Goal: Information Seeking & Learning: Learn about a topic

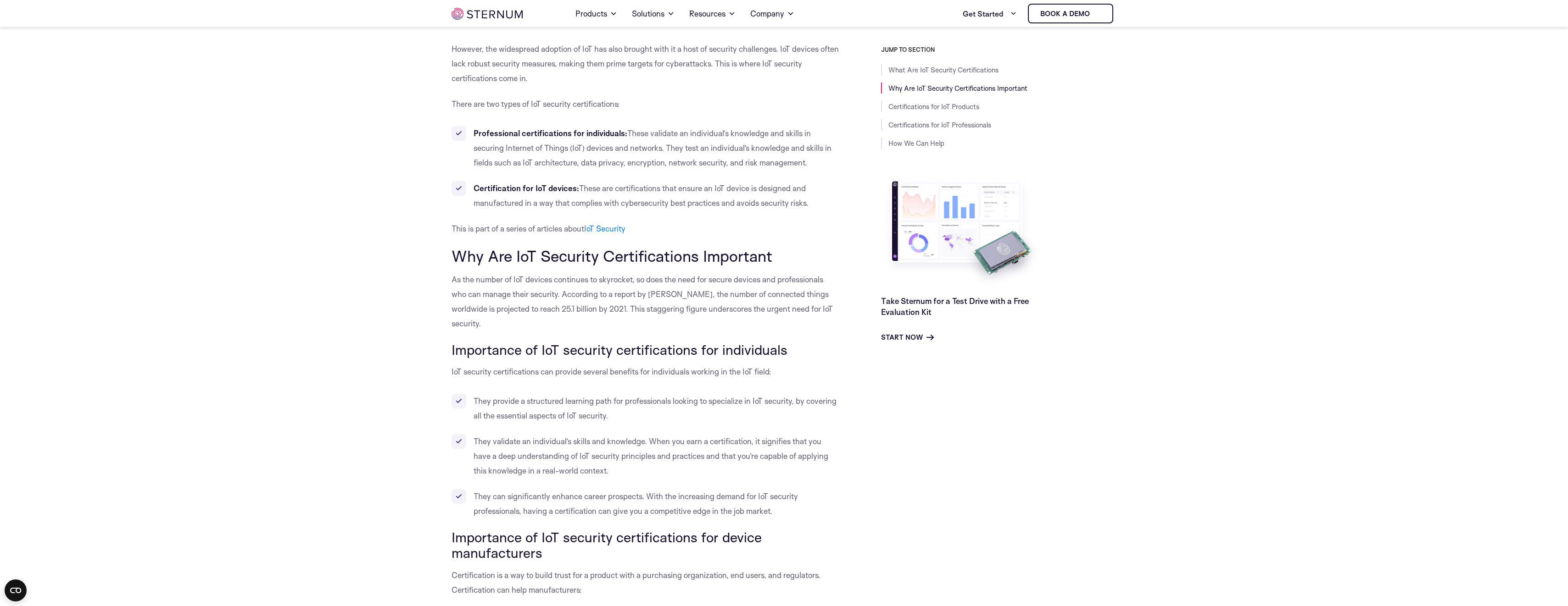
scroll to position [315, 0]
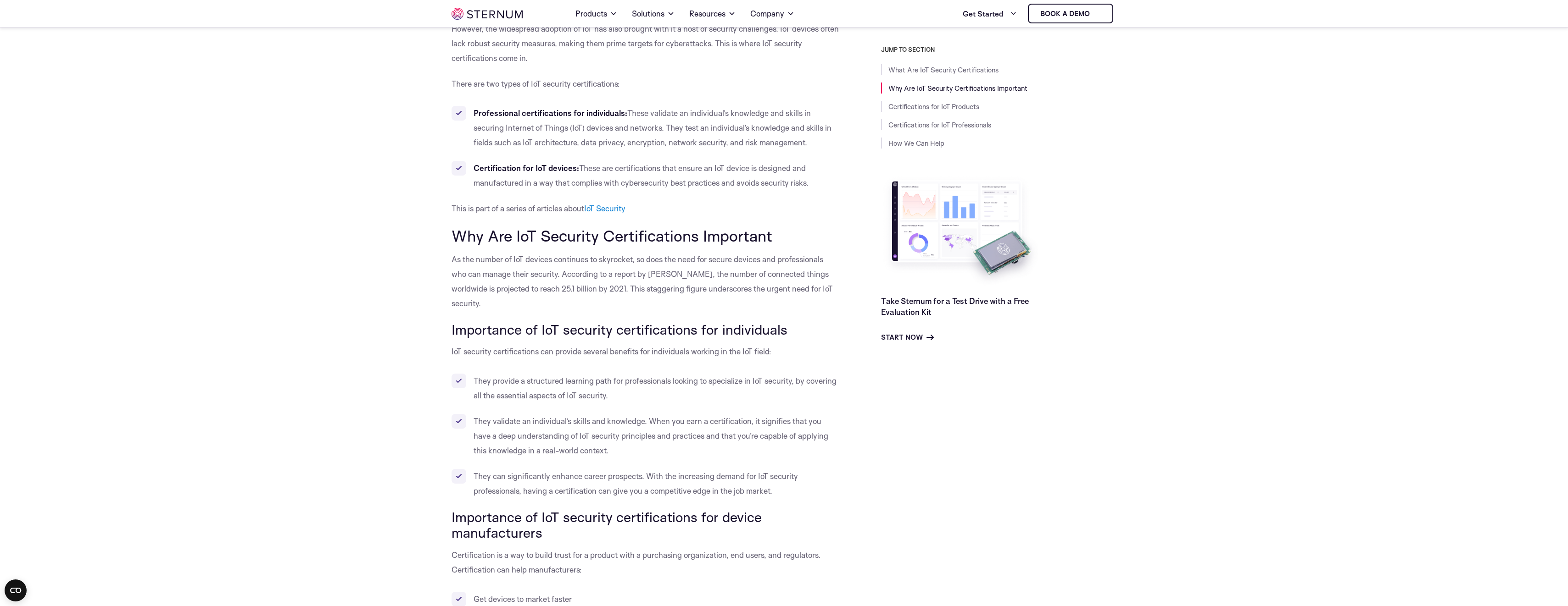
click at [537, 272] on p "As the number of IoT devices continues to skyrocket, so does the need for secur…" at bounding box center [646, 282] width 388 height 58
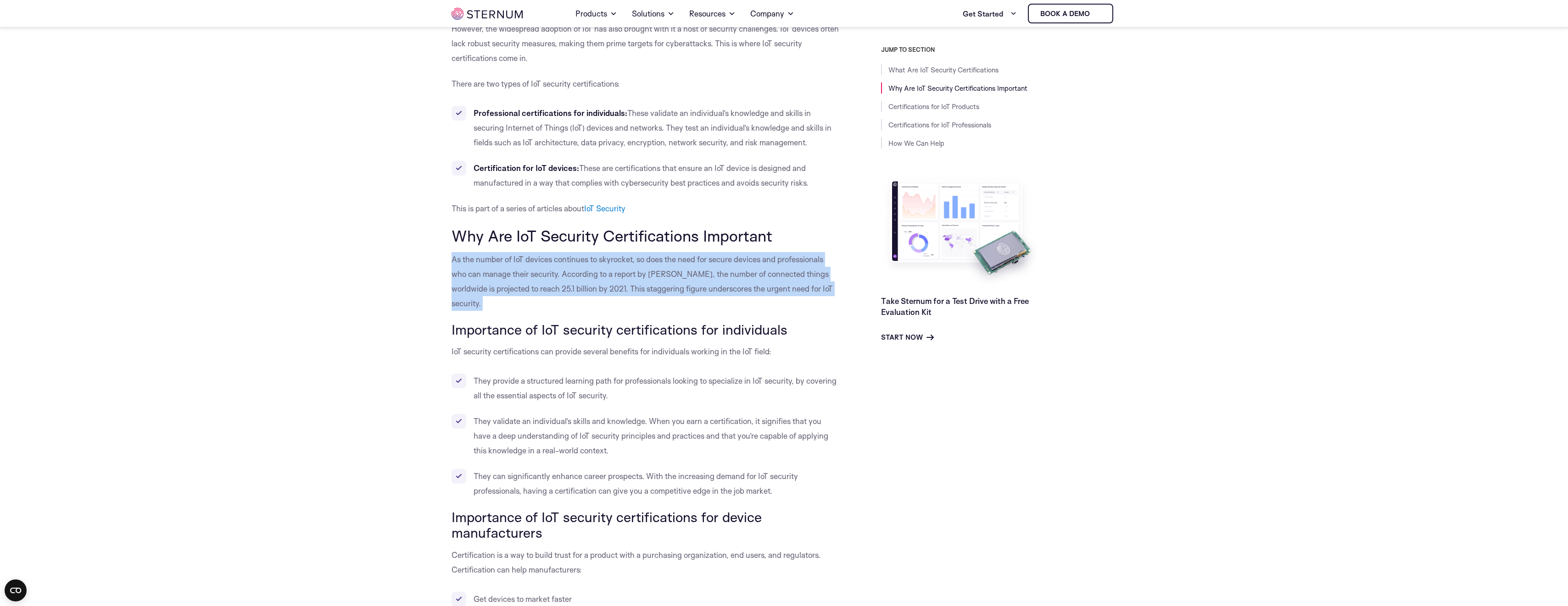
click at [537, 272] on p "As the number of IoT devices continues to skyrocket, so does the need for secur…" at bounding box center [646, 282] width 388 height 58
drag, startPoint x: 537, startPoint y: 272, endPoint x: 537, endPoint y: 293, distance: 21.0
click at [537, 293] on p "As the number of IoT devices continues to skyrocket, so does the need for secur…" at bounding box center [646, 282] width 388 height 58
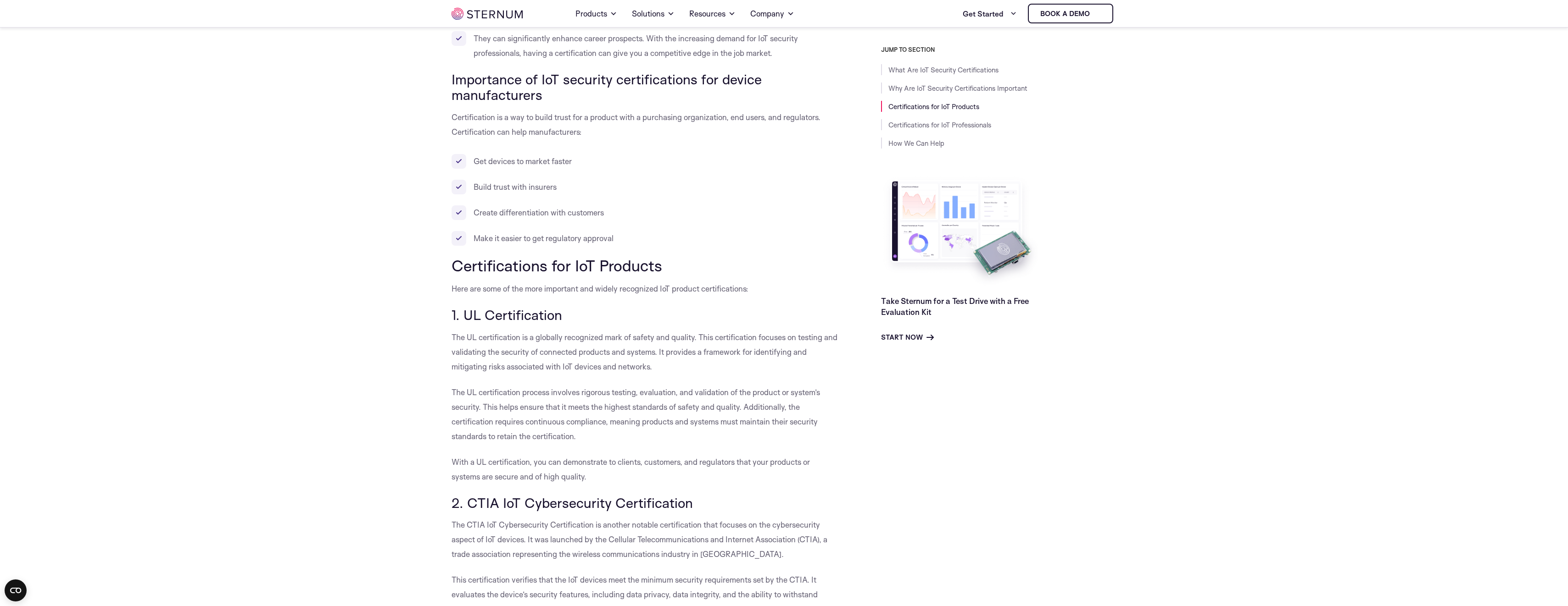
scroll to position [819, 0]
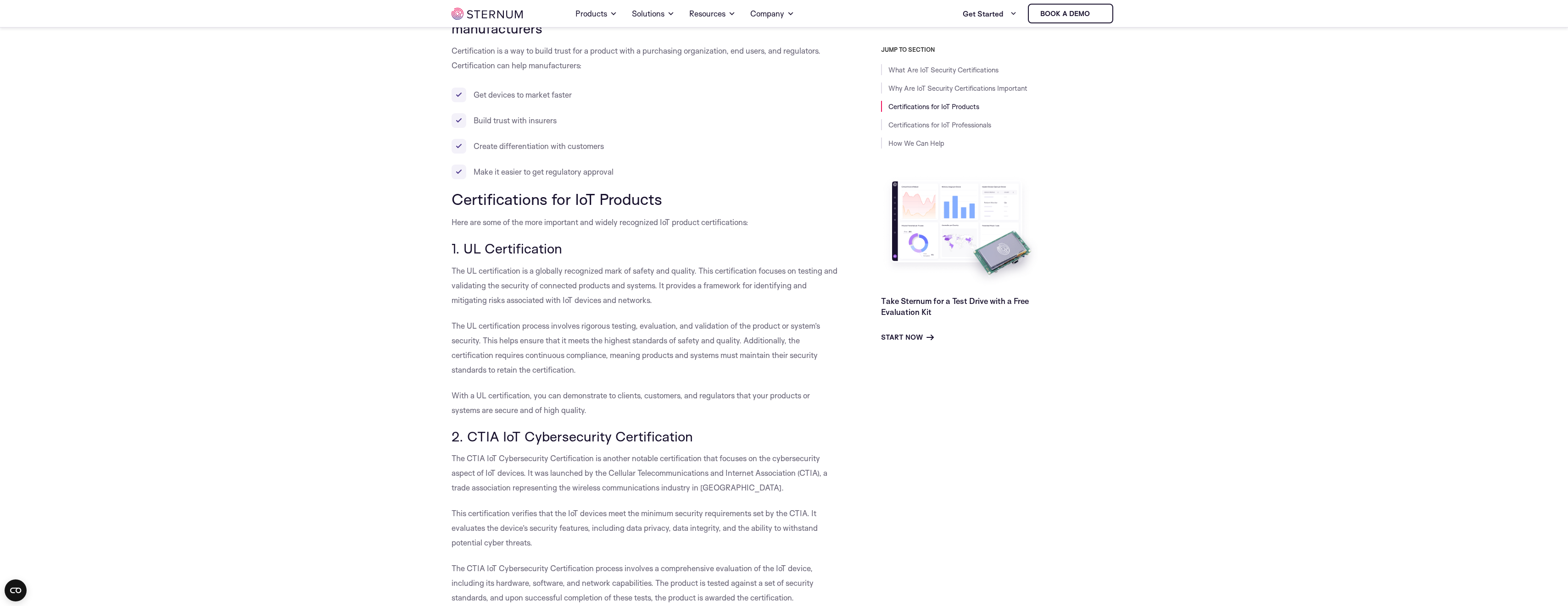
click at [500, 241] on h3 "1. UL Certification" at bounding box center [646, 249] width 388 height 16
drag, startPoint x: 500, startPoint y: 231, endPoint x: 496, endPoint y: 246, distance: 15.5
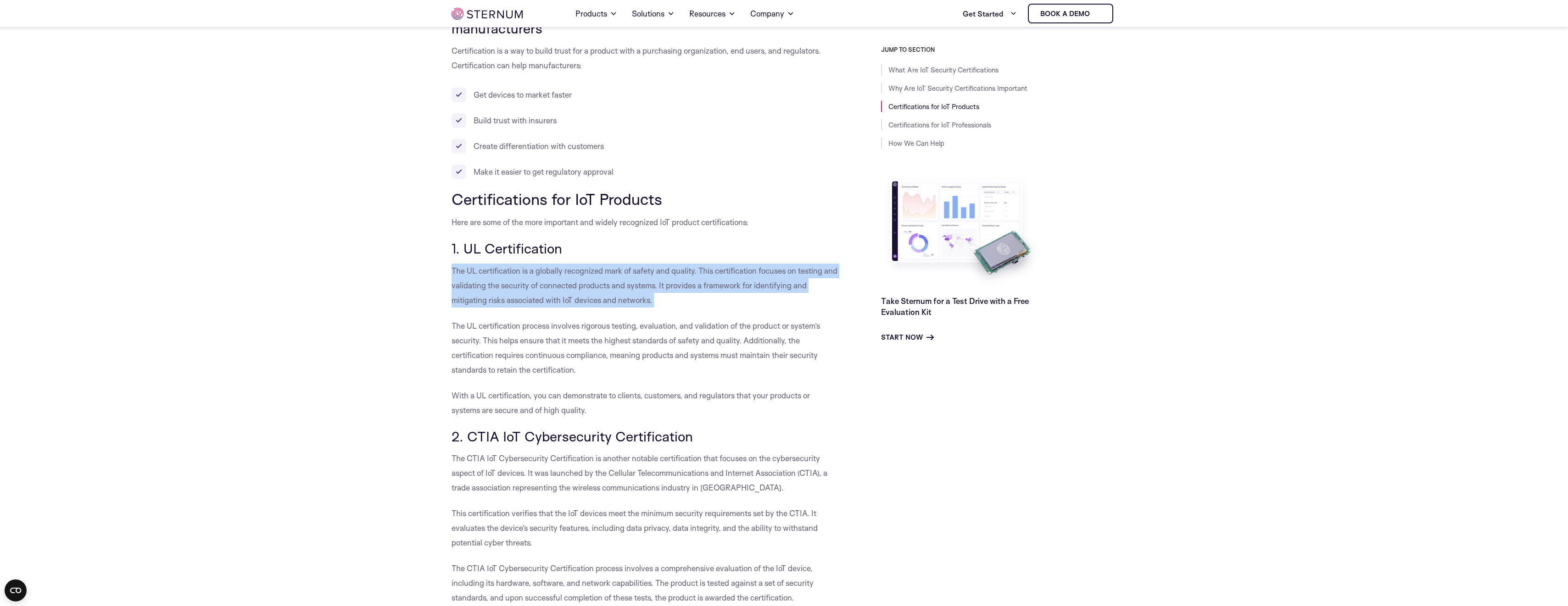
drag, startPoint x: 496, startPoint y: 246, endPoint x: 519, endPoint y: 280, distance: 41.0
click at [519, 277] on p "The UL certification is a globally recognized mark of safety and quality. This …" at bounding box center [646, 285] width 388 height 44
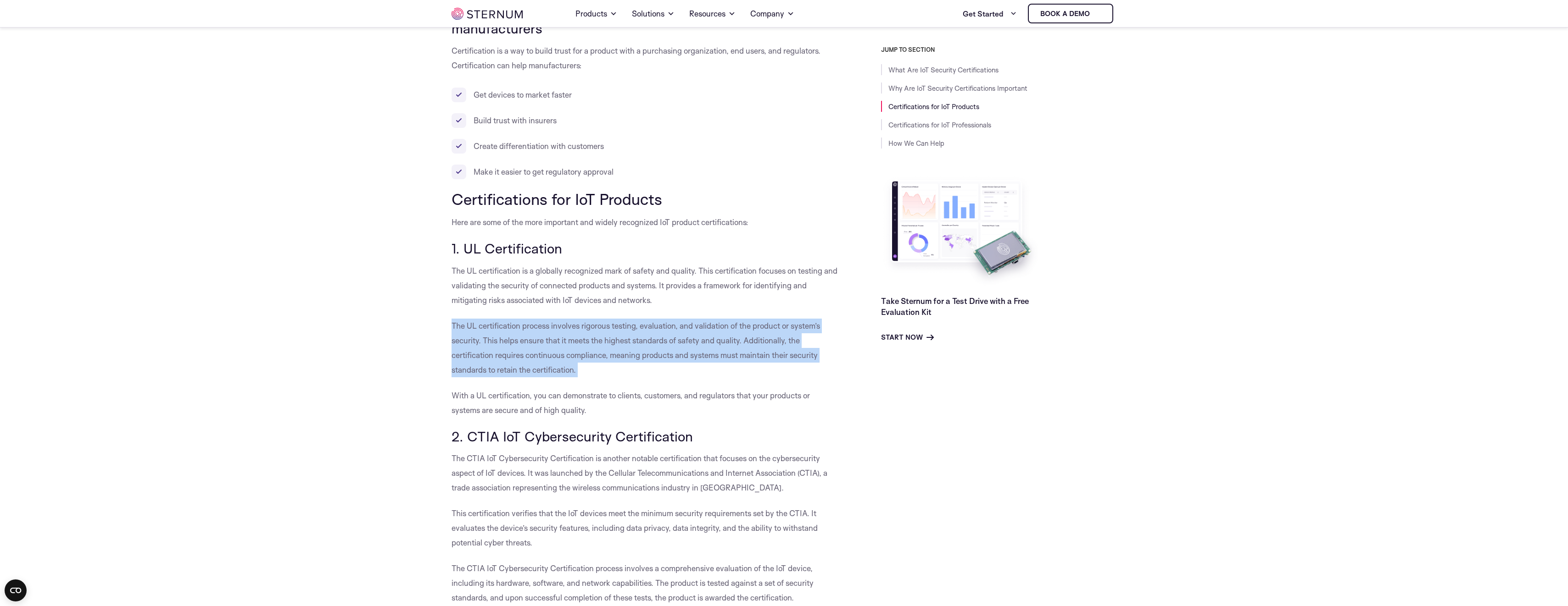
drag, startPoint x: 523, startPoint y: 299, endPoint x: 513, endPoint y: 357, distance: 58.9
click at [513, 357] on p "The UL certification process involves rigorous testing, evaluation, and validat…" at bounding box center [646, 348] width 388 height 58
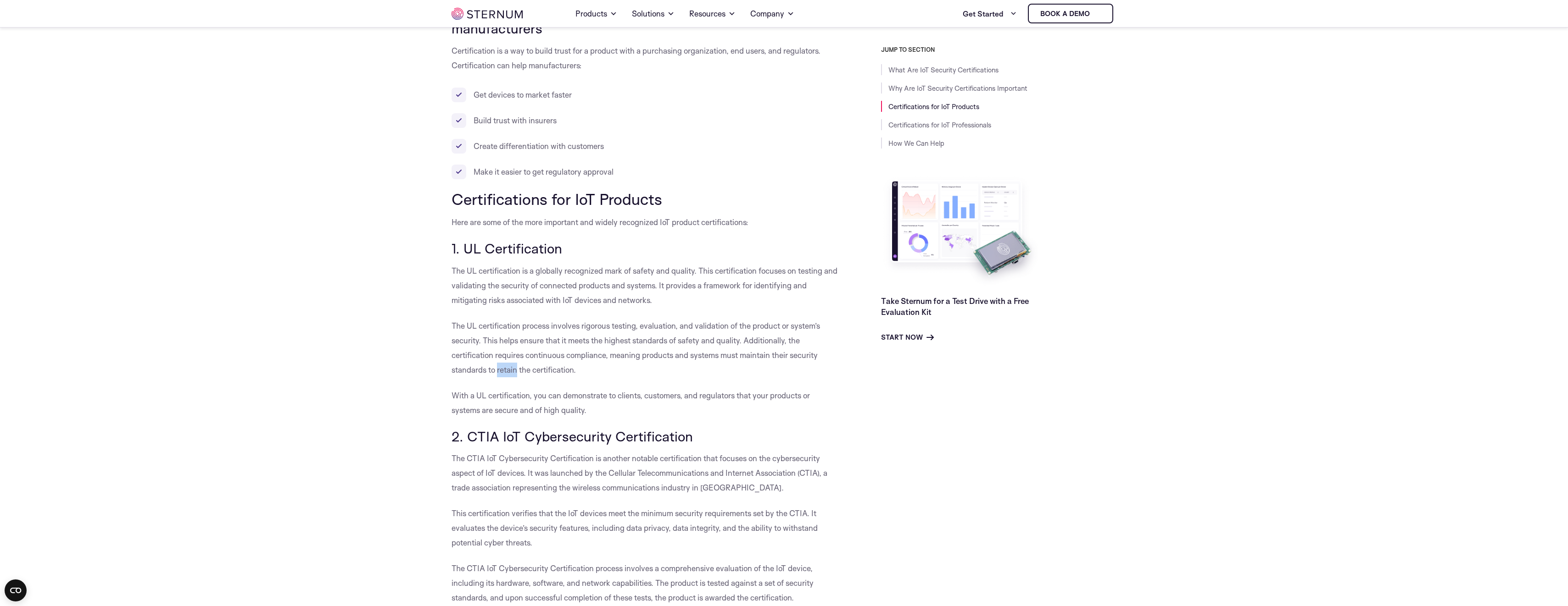
click at [513, 357] on p "The UL certification process involves rigorous testing, evaluation, and validat…" at bounding box center [646, 348] width 388 height 58
click at [511, 357] on p "The UL certification process involves rigorous testing, evaluation, and validat…" at bounding box center [646, 348] width 388 height 58
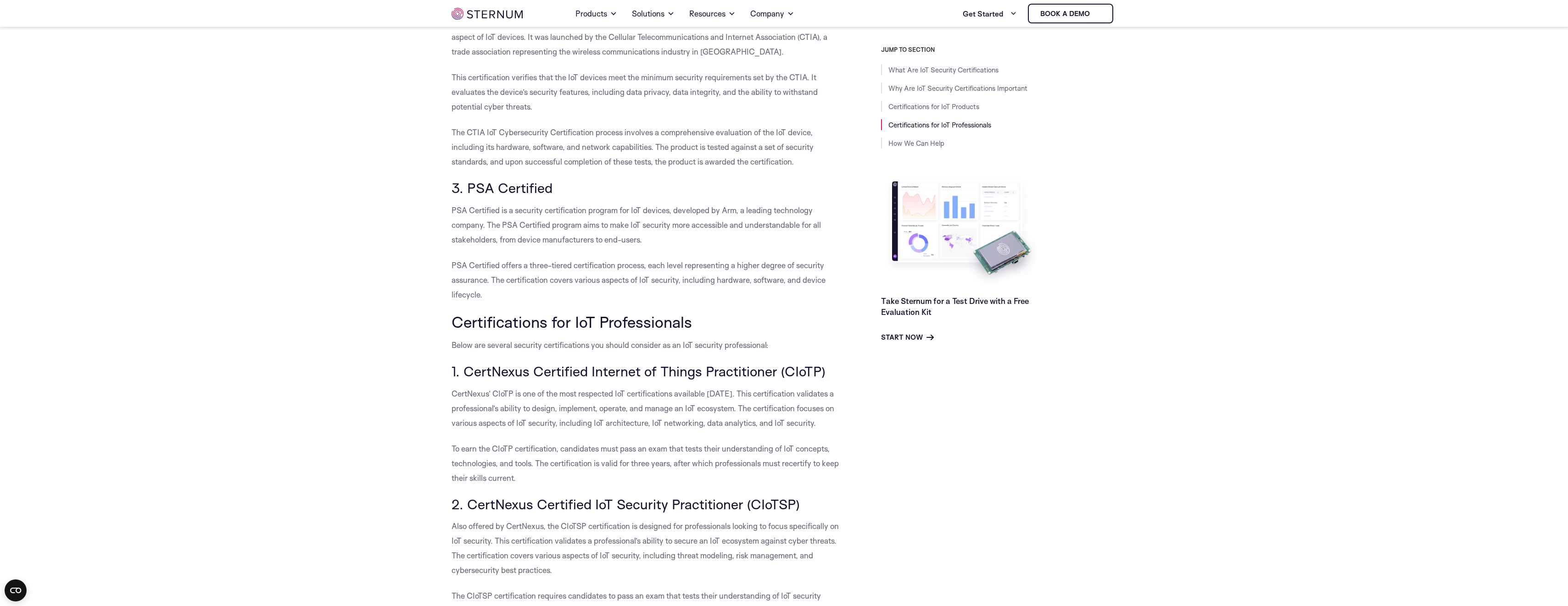
scroll to position [1278, 0]
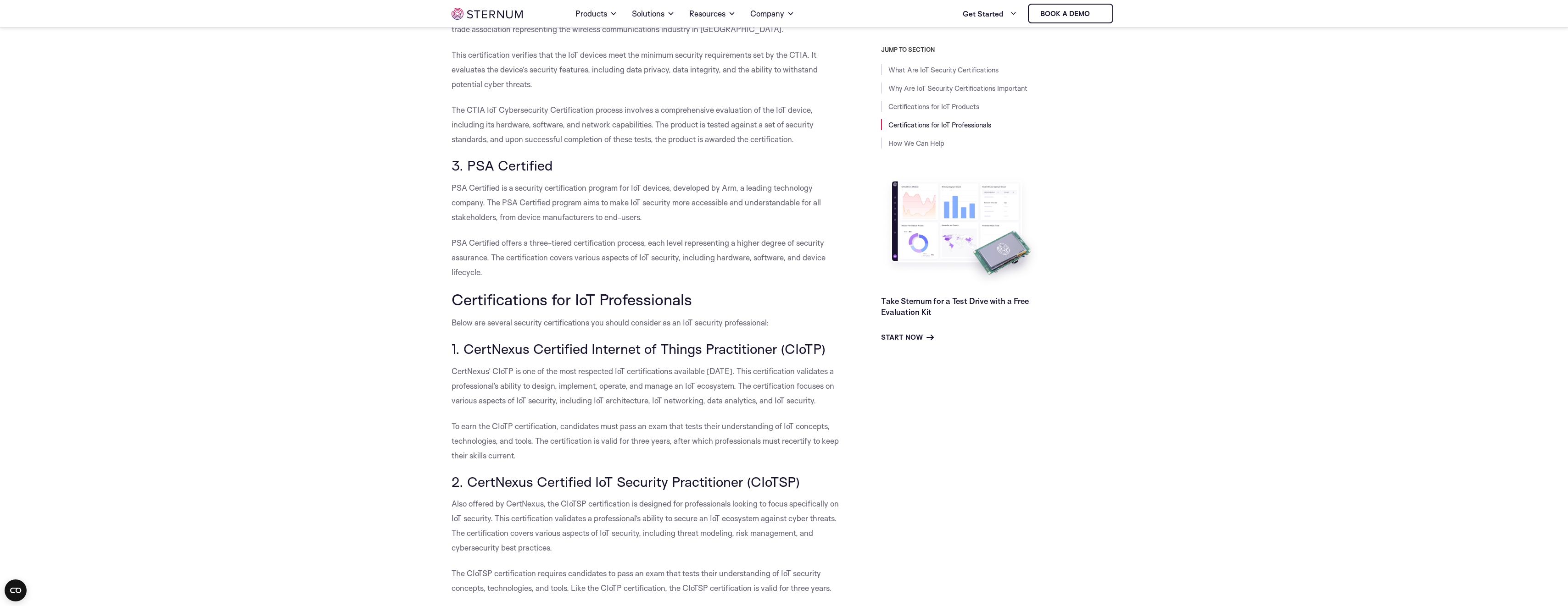
click at [542, 341] on h3 "1. CertNexus Certified Internet of Things Practitioner (CIoTP)" at bounding box center [646, 349] width 388 height 16
click at [528, 341] on h3 "1. CertNexus Certified Internet of Things Practitioner (CIoTP)" at bounding box center [646, 349] width 388 height 16
click at [529, 341] on h3 "1. CertNexus Certified Internet of Things Practitioner (CIoTP)" at bounding box center [646, 349] width 388 height 16
drag, startPoint x: 529, startPoint y: 335, endPoint x: 590, endPoint y: 338, distance: 61.1
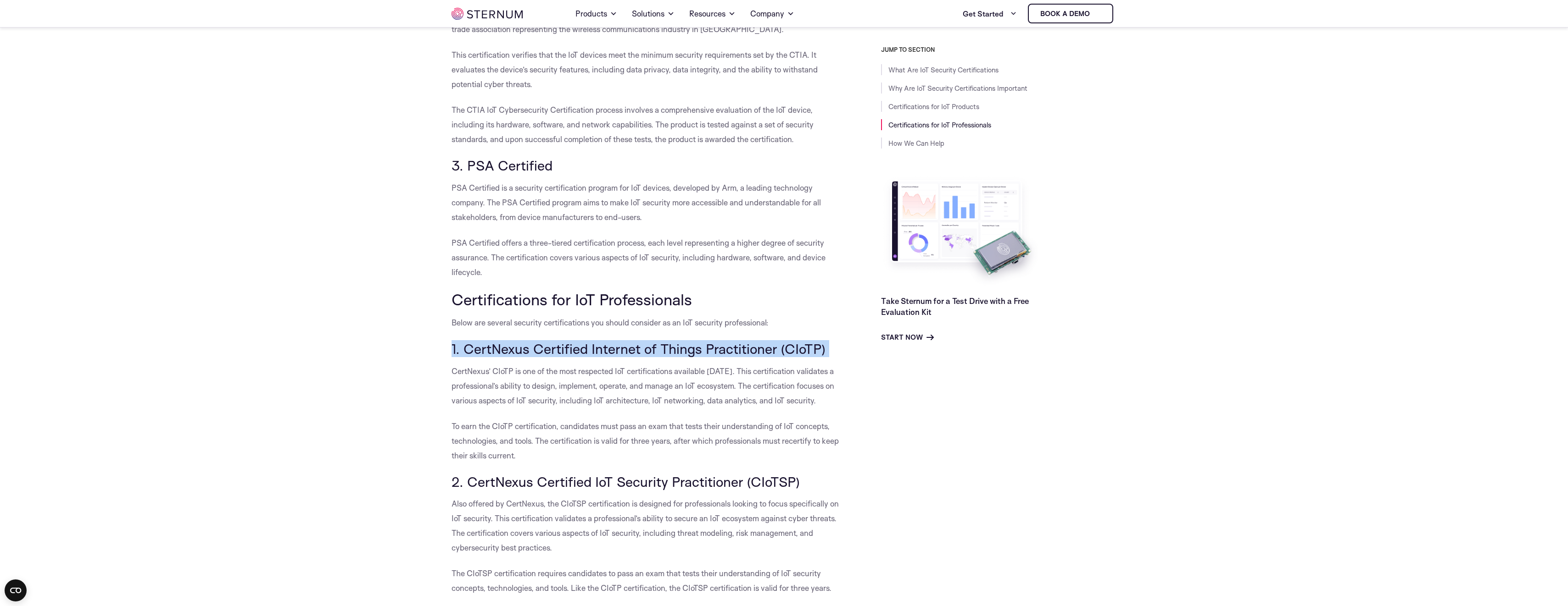
click at [590, 341] on h3 "1. CertNexus Certified Internet of Things Practitioner (CIoTP)" at bounding box center [646, 349] width 388 height 16
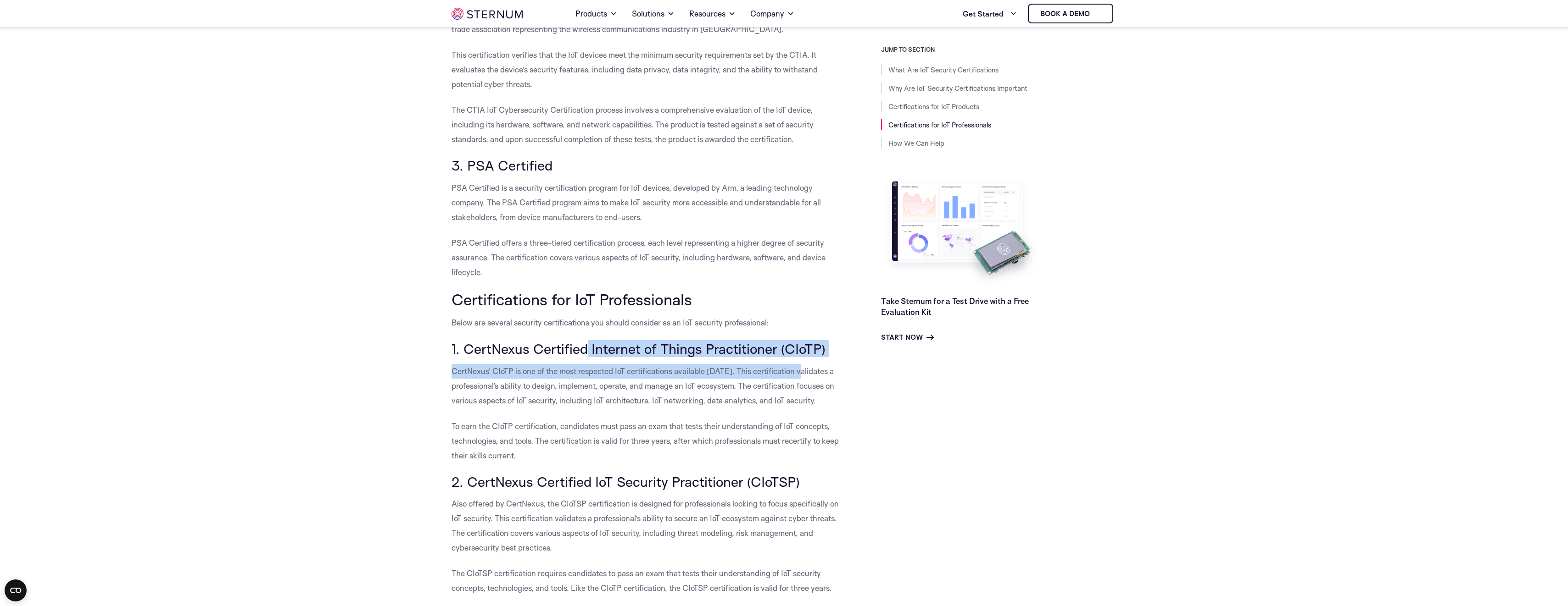
drag, startPoint x: 584, startPoint y: 332, endPoint x: 803, endPoint y: 344, distance: 219.3
click at [803, 344] on div "What Are IoT Security Certifications The Internet of Things (IoT) has revolutio…" at bounding box center [646, 596] width 388 height 3244
drag, startPoint x: 803, startPoint y: 344, endPoint x: 813, endPoint y: 340, distance: 10.8
click at [813, 341] on h3 "1. CertNexus Certified Internet of Things Practitioner (CIoTP)" at bounding box center [646, 349] width 388 height 16
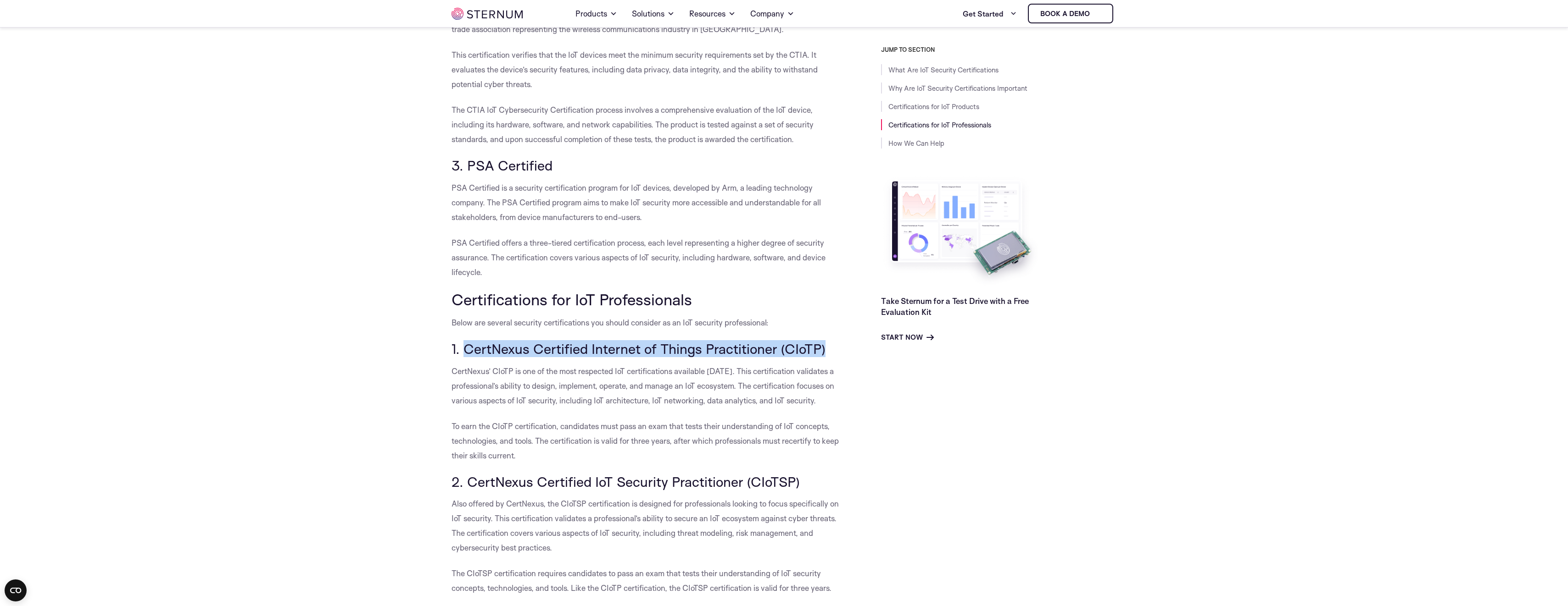
drag, startPoint x: 463, startPoint y: 335, endPoint x: 833, endPoint y: 332, distance: 370.0
click at [833, 341] on h3 "1. CertNexus Certified Internet of Things Practitioner (CIoTP)" at bounding box center [646, 349] width 388 height 16
click at [516, 256] on p "PSA Certified offers a three-tiered certification process, each level represent…" at bounding box center [646, 257] width 388 height 44
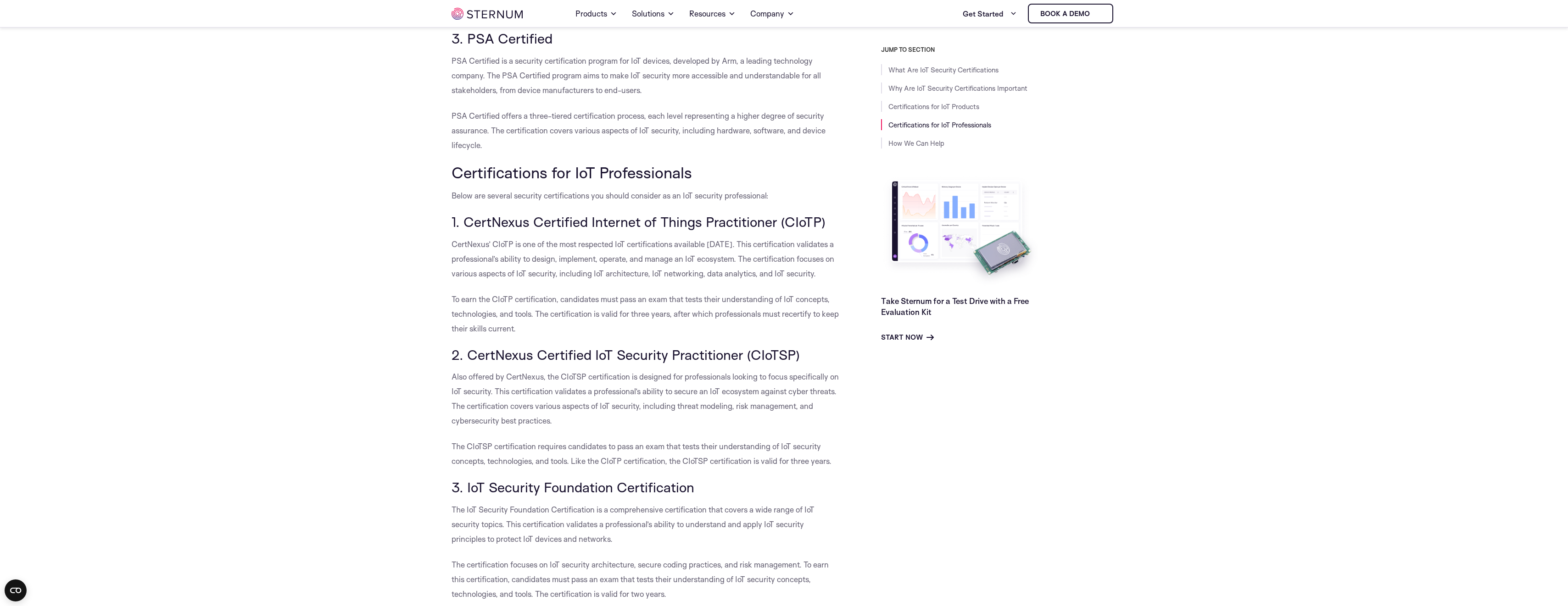
scroll to position [1415, 0]
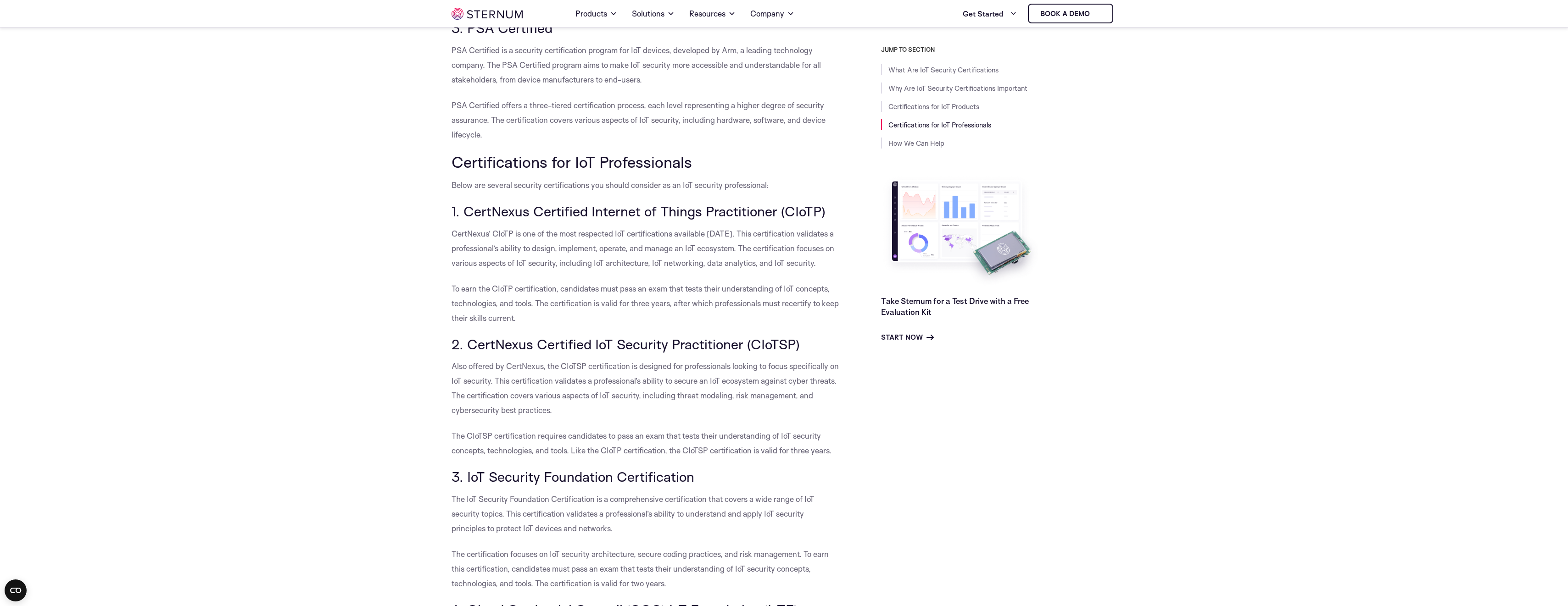
click at [611, 336] on h3 "2. CertNexus Certified IoT Security Practitioner (CIoTSP)" at bounding box center [646, 344] width 388 height 16
drag, startPoint x: 611, startPoint y: 328, endPoint x: 584, endPoint y: 328, distance: 27.0
drag, startPoint x: 584, startPoint y: 328, endPoint x: 570, endPoint y: 301, distance: 30.4
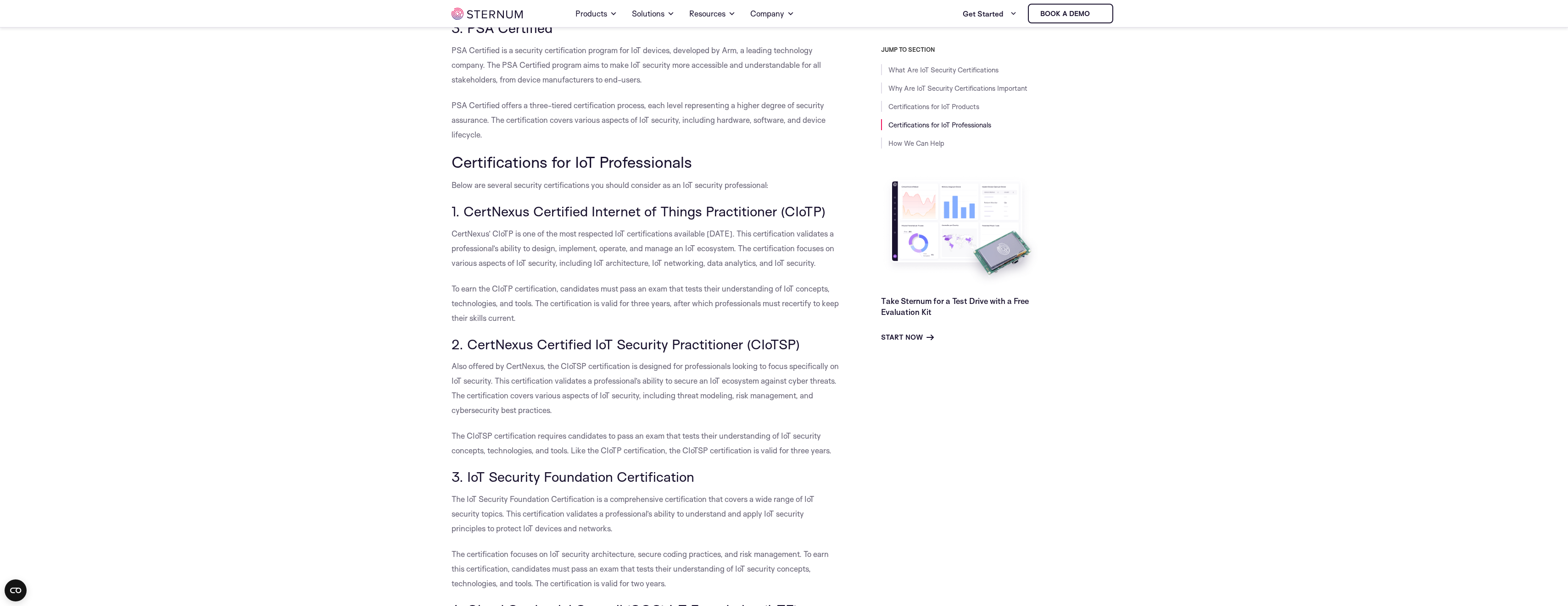
click at [570, 301] on p "To earn the CIoTP certification, candidates must pass an exam that tests their …" at bounding box center [646, 304] width 388 height 44
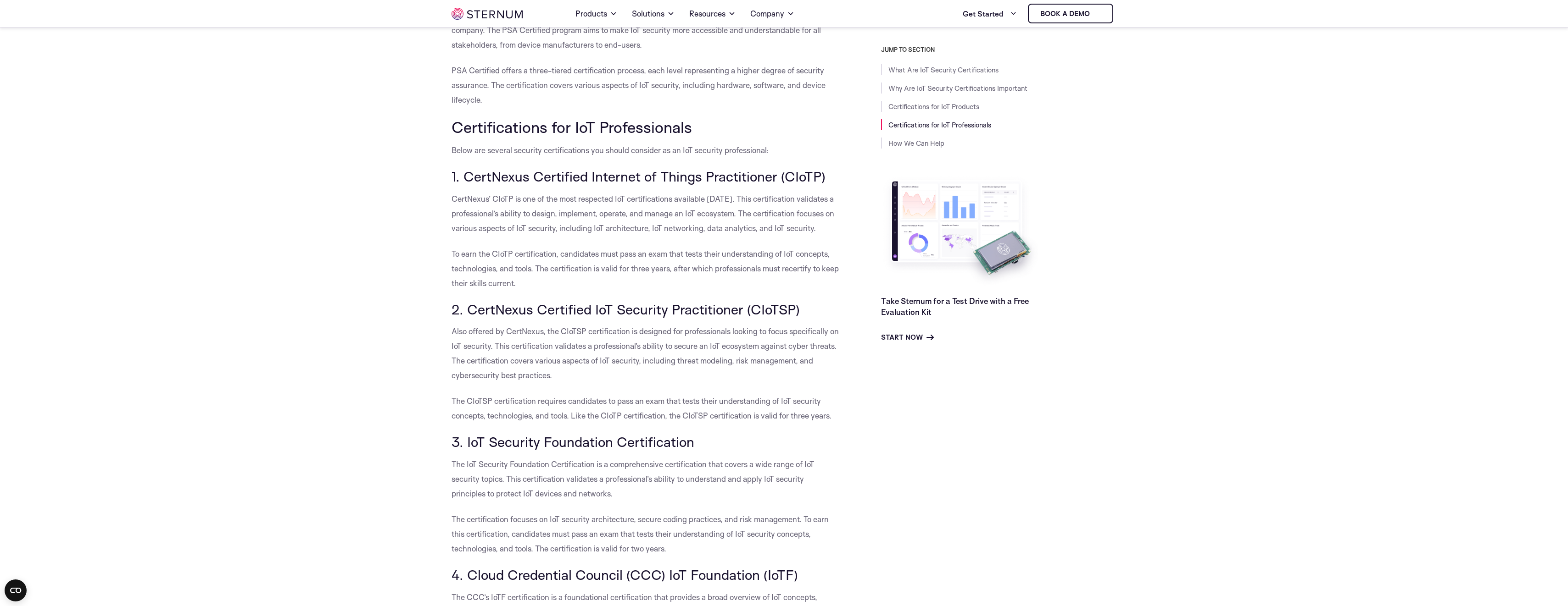
scroll to position [1507, 0]
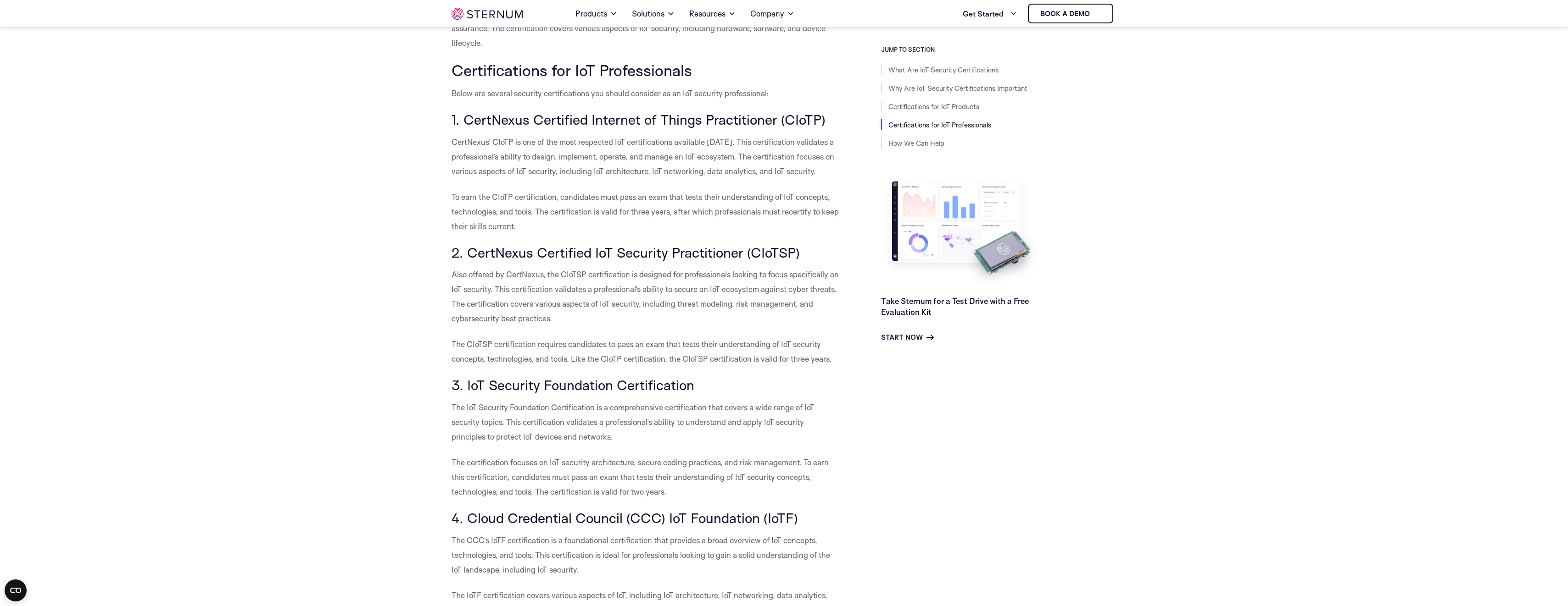
click at [583, 247] on div "What Are IoT Security Certifications The Internet of Things (IoT) has revolutio…" at bounding box center [646, 367] width 388 height 3244
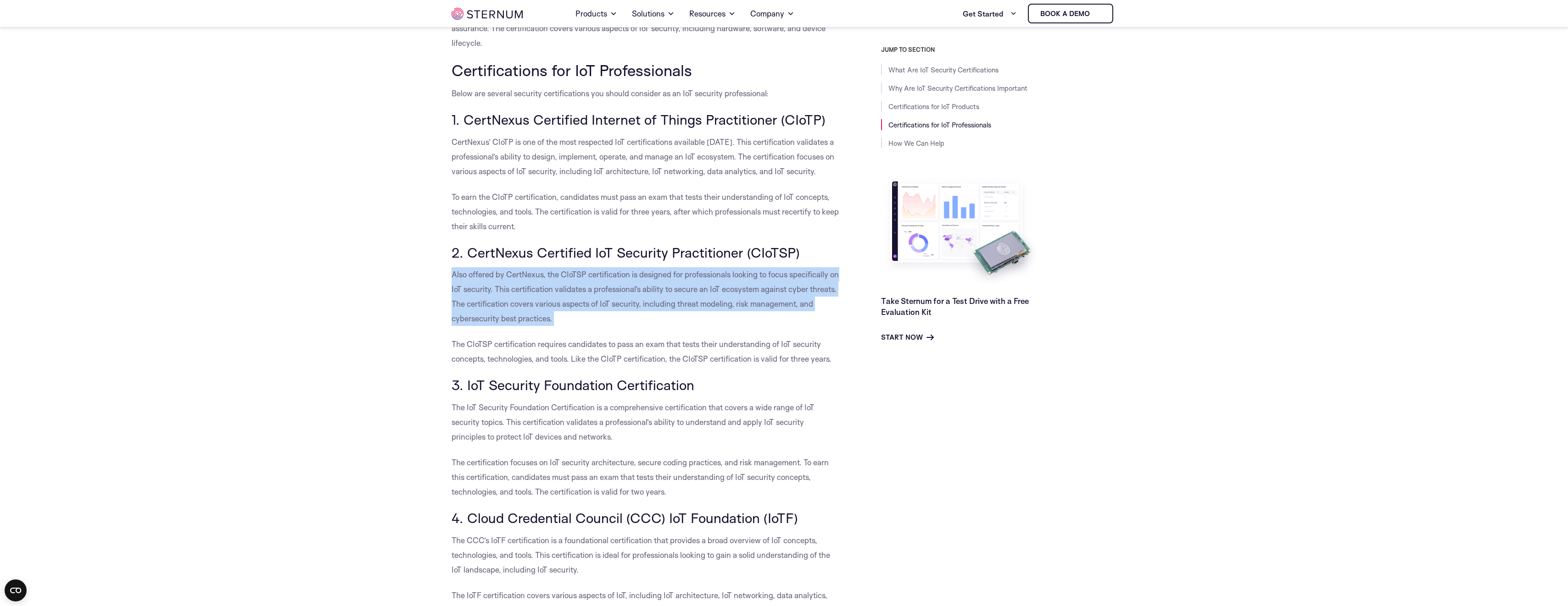
click at [583, 247] on div "What Are IoT Security Certifications The Internet of Things (IoT) has revolutio…" at bounding box center [646, 367] width 388 height 3244
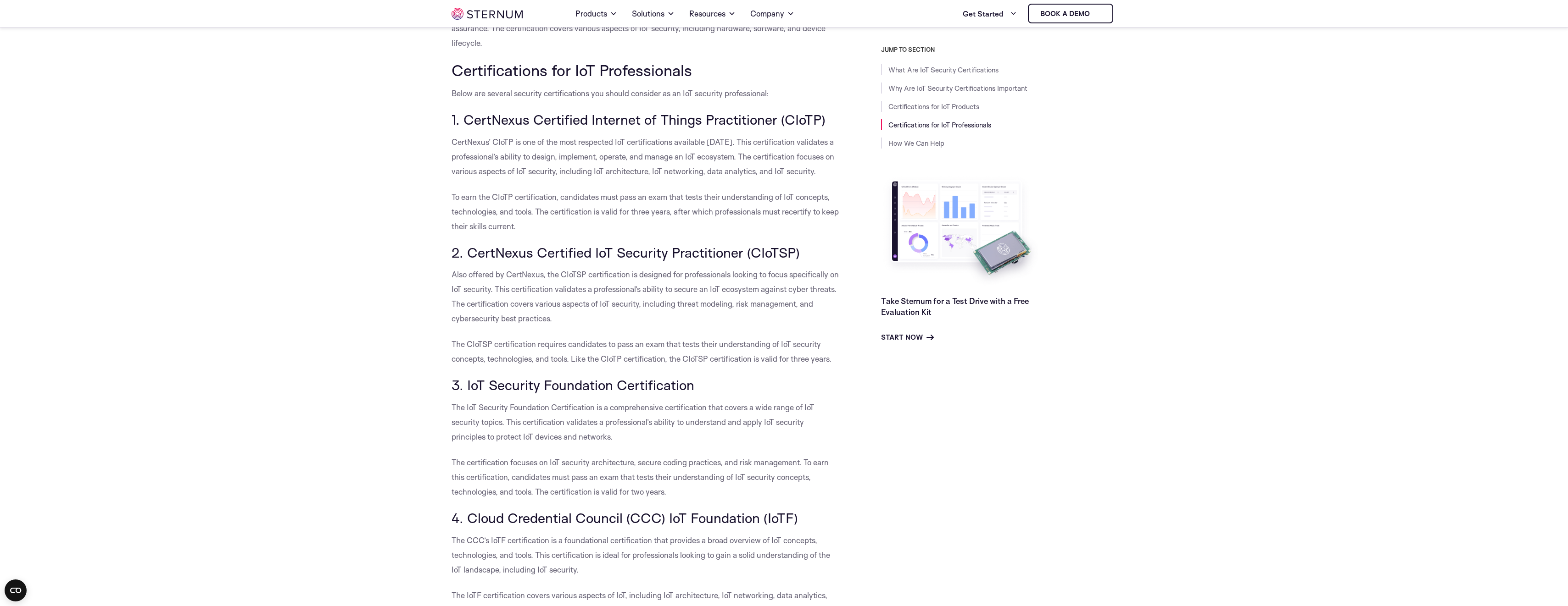
drag, startPoint x: 583, startPoint y: 247, endPoint x: 560, endPoint y: 230, distance: 28.6
click at [560, 245] on h3 "2. CertNexus Certified IoT Security Practitioner (CIoTSP)" at bounding box center [646, 253] width 388 height 16
drag, startPoint x: 560, startPoint y: 230, endPoint x: 548, endPoint y: 235, distance: 13.0
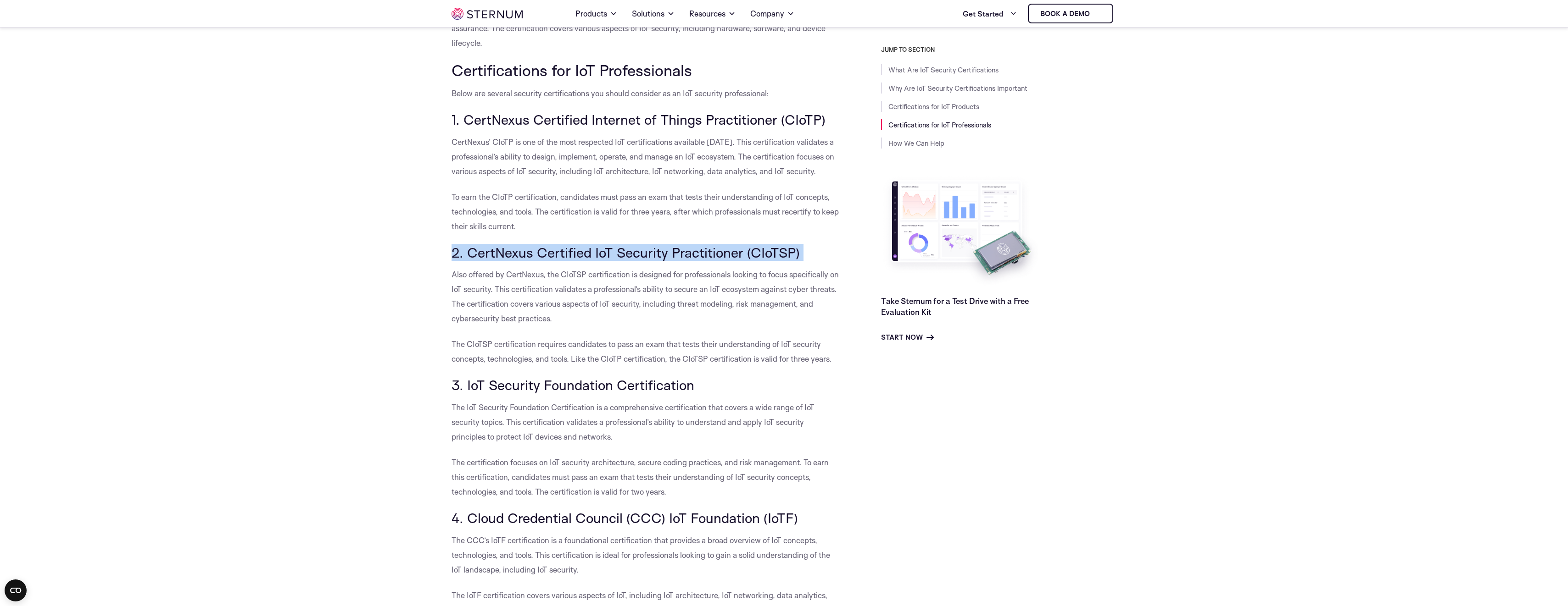
click at [468, 245] on h3 "2. CertNexus Certified IoT Security Practitioner (CIoTSP)" at bounding box center [646, 253] width 388 height 16
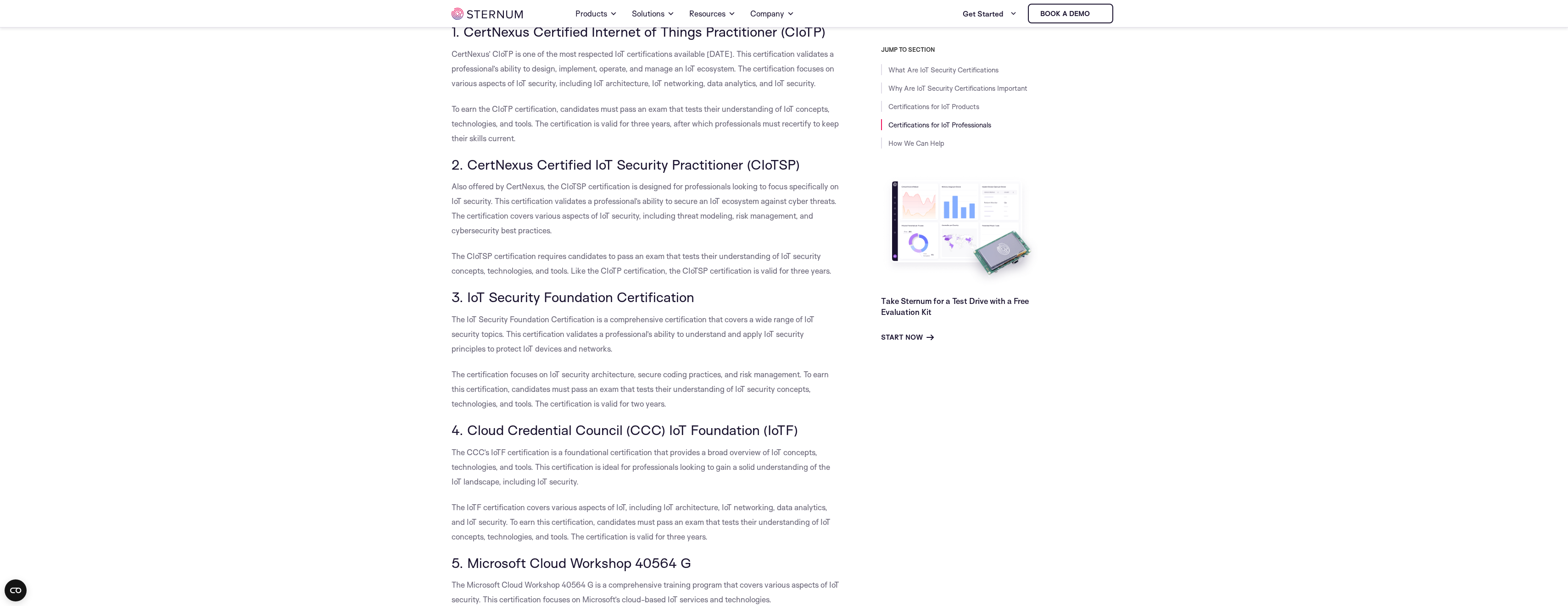
scroll to position [1599, 0]
click at [530, 286] on h3 "3. IoT Security Foundation Certification" at bounding box center [646, 294] width 388 height 16
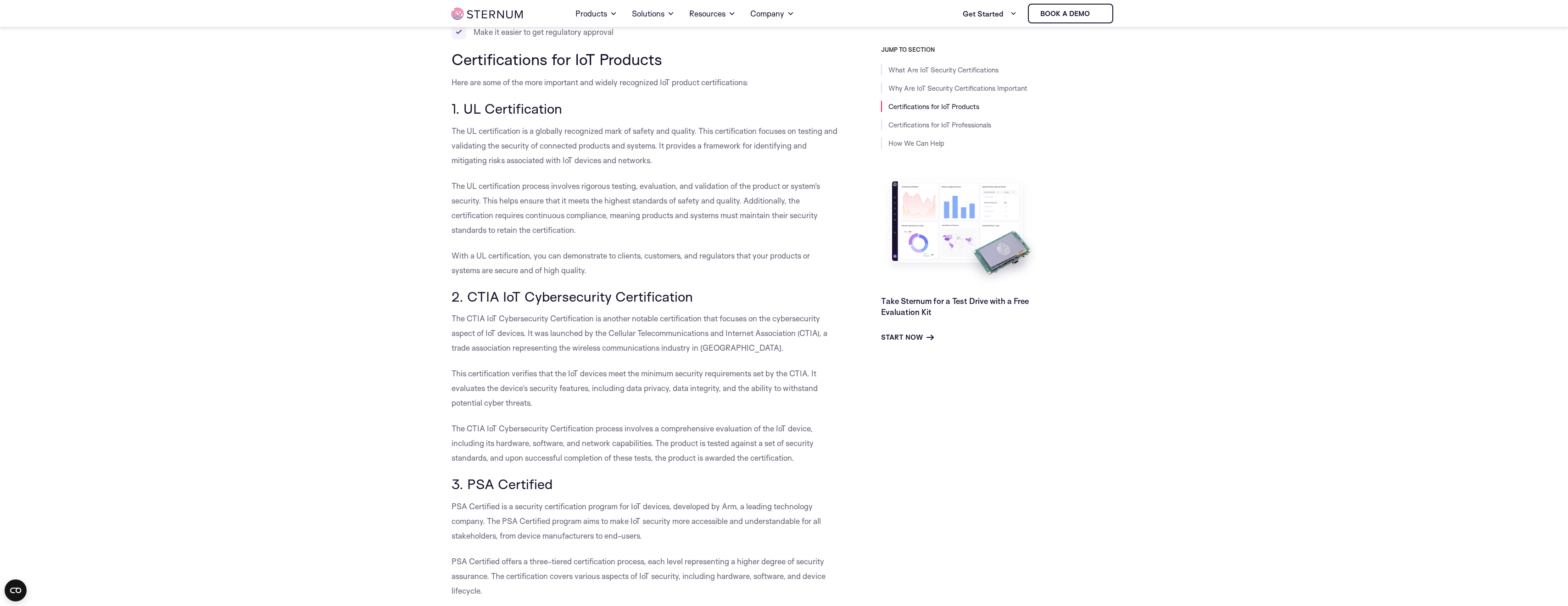
scroll to position [1048, 0]
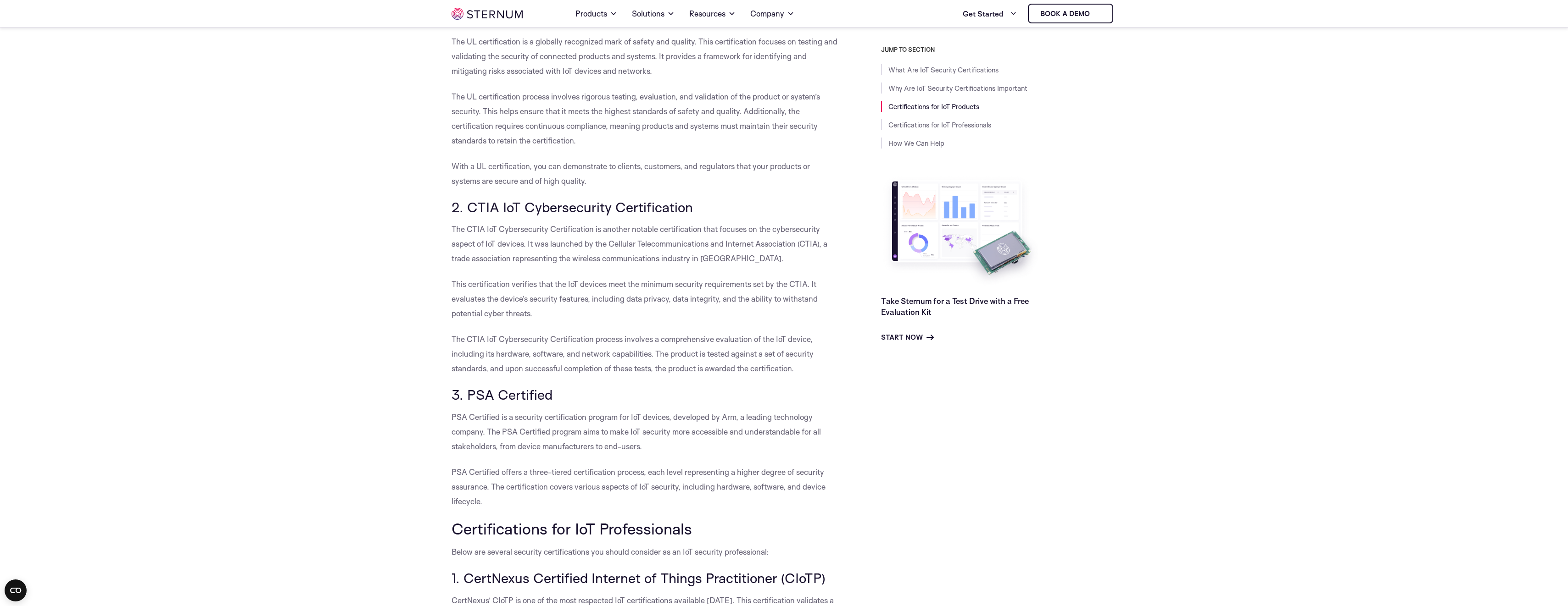
click at [504, 200] on h3 "2. CTIA IoT Cybersecurity Certification" at bounding box center [646, 207] width 388 height 16
click at [513, 410] on p "PSA Certified is a security certification program for IoT devices, developed by…" at bounding box center [646, 432] width 388 height 44
click at [497, 387] on h3 "3. PSA Certified" at bounding box center [646, 395] width 388 height 16
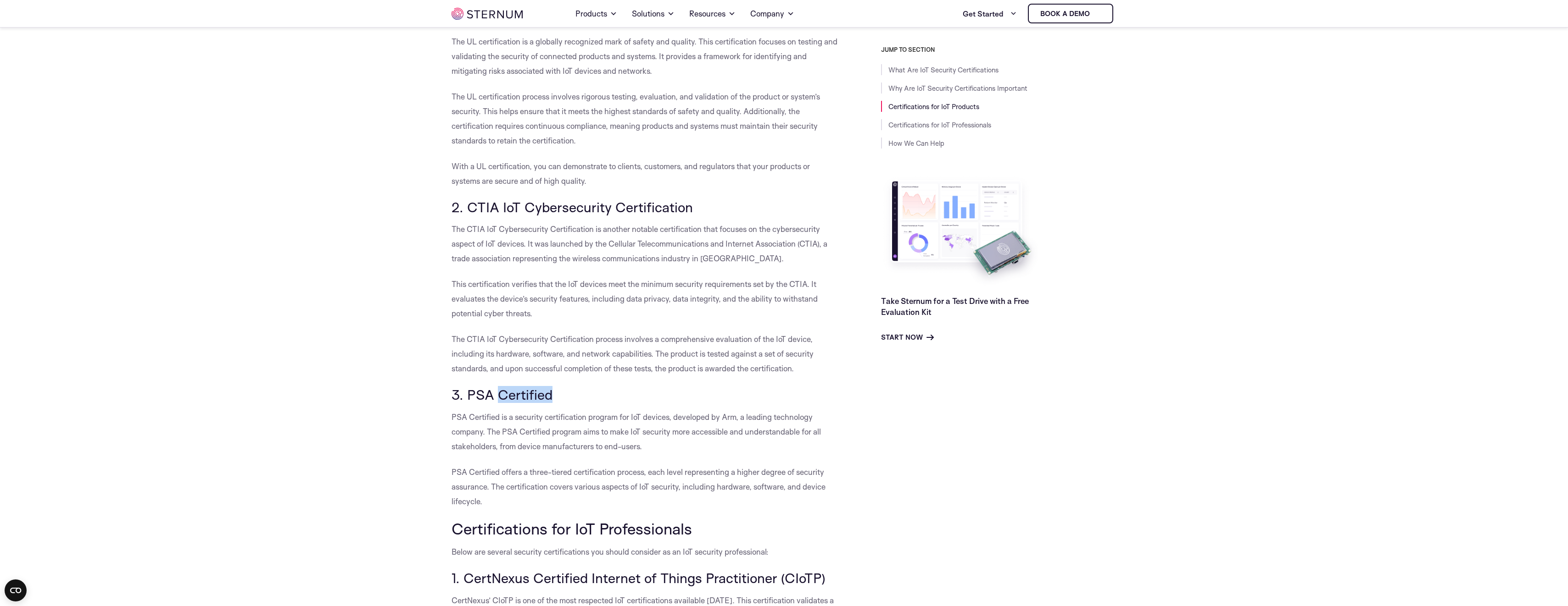
click at [497, 387] on h3 "3. PSA Certified" at bounding box center [646, 395] width 388 height 16
click at [550, 387] on h3 "3. PSA Certified" at bounding box center [646, 395] width 388 height 16
click at [555, 387] on h3 "3. PSA Certified" at bounding box center [646, 395] width 388 height 16
drag, startPoint x: 555, startPoint y: 381, endPoint x: 469, endPoint y: 377, distance: 86.1
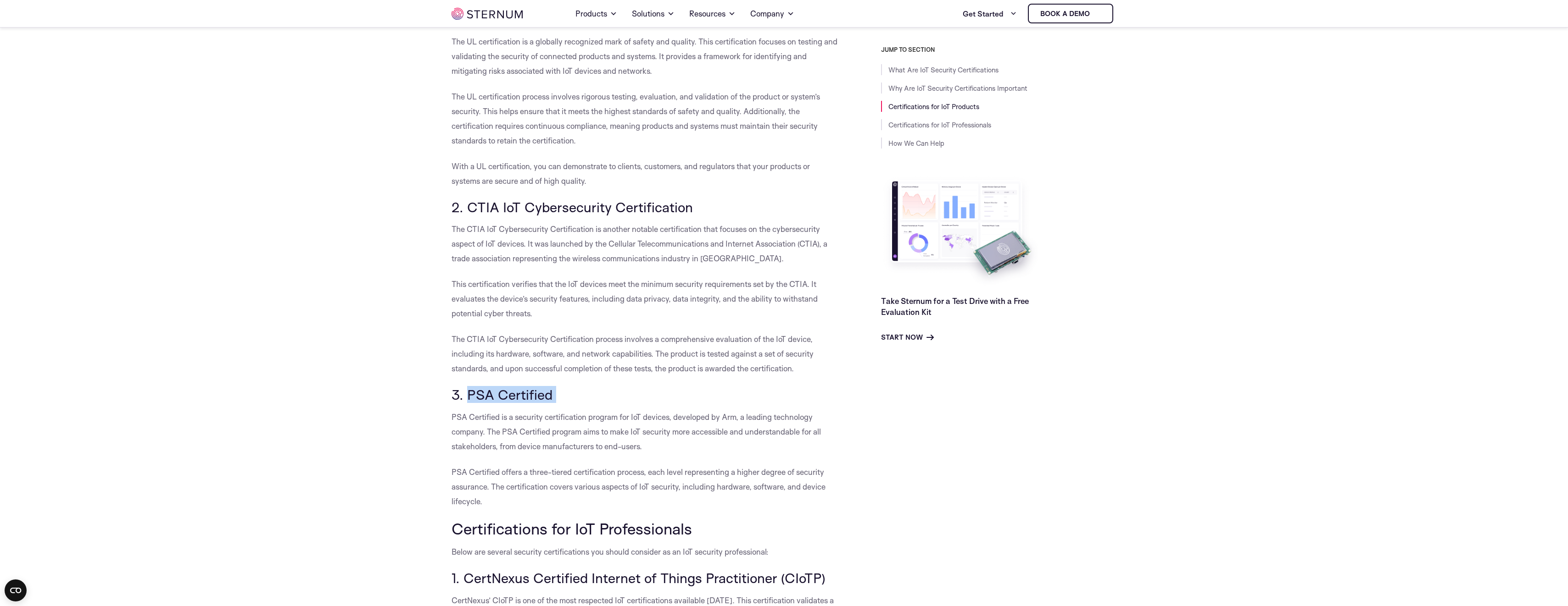
click at [469, 387] on h3 "3. PSA Certified" at bounding box center [646, 395] width 388 height 16
drag, startPoint x: 469, startPoint y: 377, endPoint x: 480, endPoint y: 377, distance: 11.0
drag, startPoint x: 463, startPoint y: 192, endPoint x: 679, endPoint y: 196, distance: 216.0
click at [679, 200] on h3 "2. CTIA IoT Cybersecurity Certification" at bounding box center [646, 207] width 388 height 16
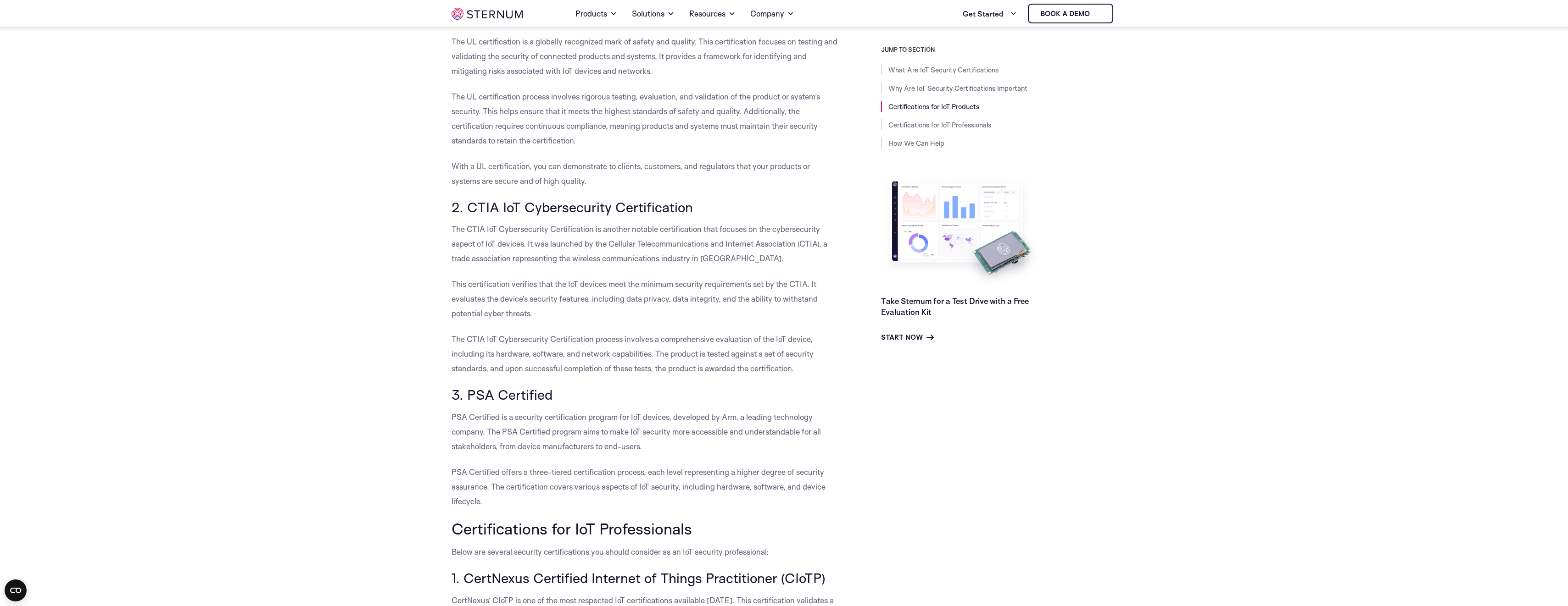
drag, startPoint x: 679, startPoint y: 196, endPoint x: 696, endPoint y: 198, distance: 17.1
click at [696, 200] on h3 "2. CTIA IoT Cybersecurity Certification" at bounding box center [646, 207] width 388 height 16
drag, startPoint x: 699, startPoint y: 197, endPoint x: 466, endPoint y: 198, distance: 233.0
click at [466, 200] on h3 "2. CTIA IoT Cybersecurity Certification" at bounding box center [646, 207] width 388 height 16
copy h3 "CTIA IoT Cybersecurity Certification"
